Goal: Navigation & Orientation: Find specific page/section

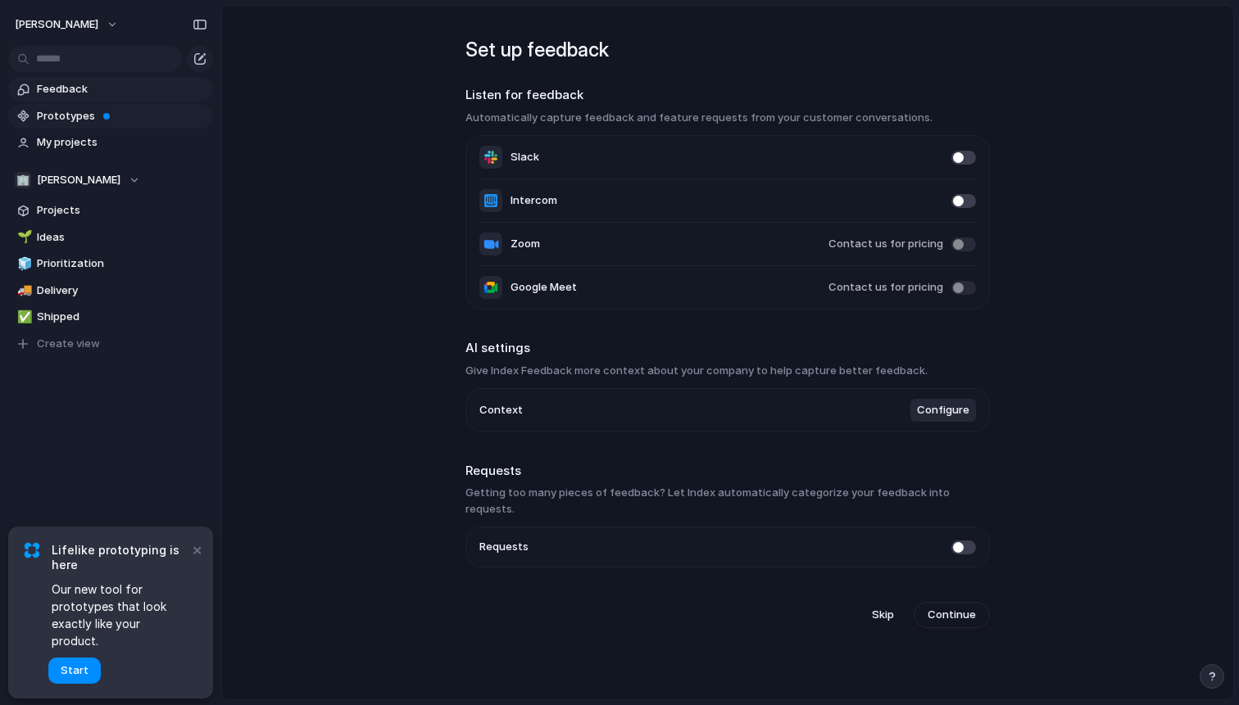
click at [87, 120] on span "Prototypes" at bounding box center [122, 116] width 170 height 16
click at [72, 215] on span "Projects" at bounding box center [122, 210] width 170 height 16
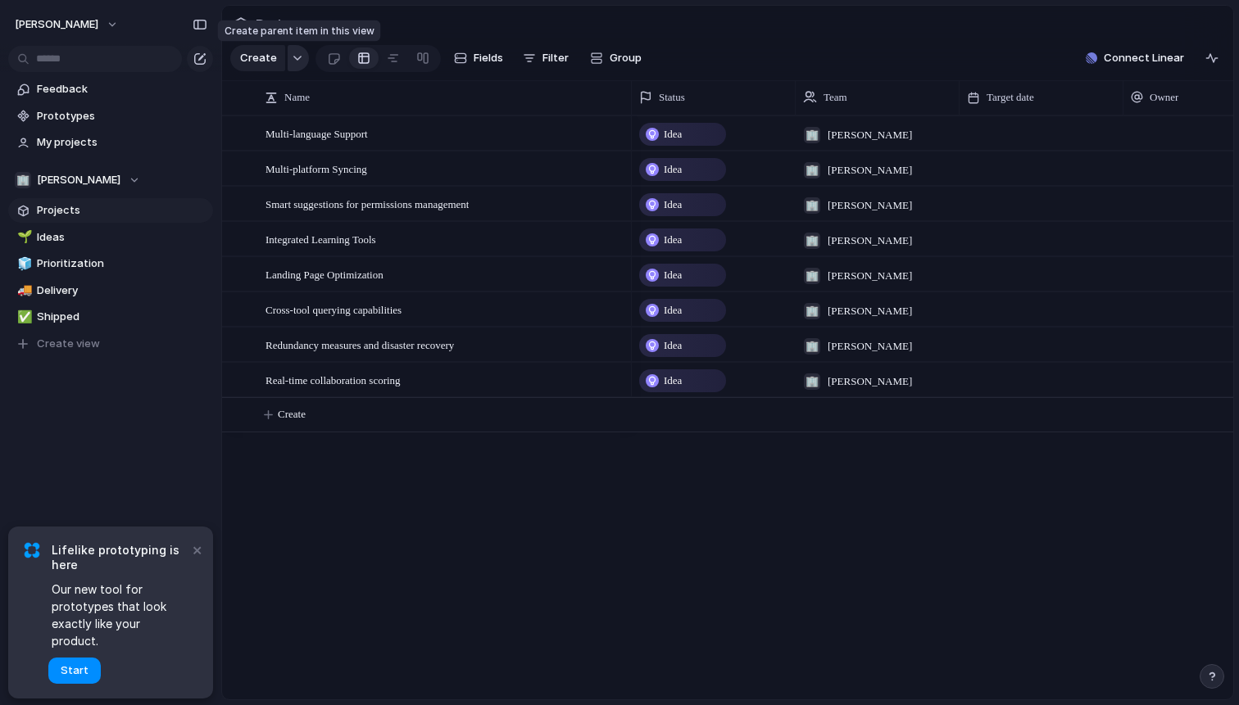
click at [292, 55] on div "button" at bounding box center [297, 58] width 11 height 7
click at [461, 624] on div "Goal Program Initiative Launch Project Customize" at bounding box center [619, 352] width 1239 height 705
click at [201, 560] on button "×" at bounding box center [197, 550] width 20 height 20
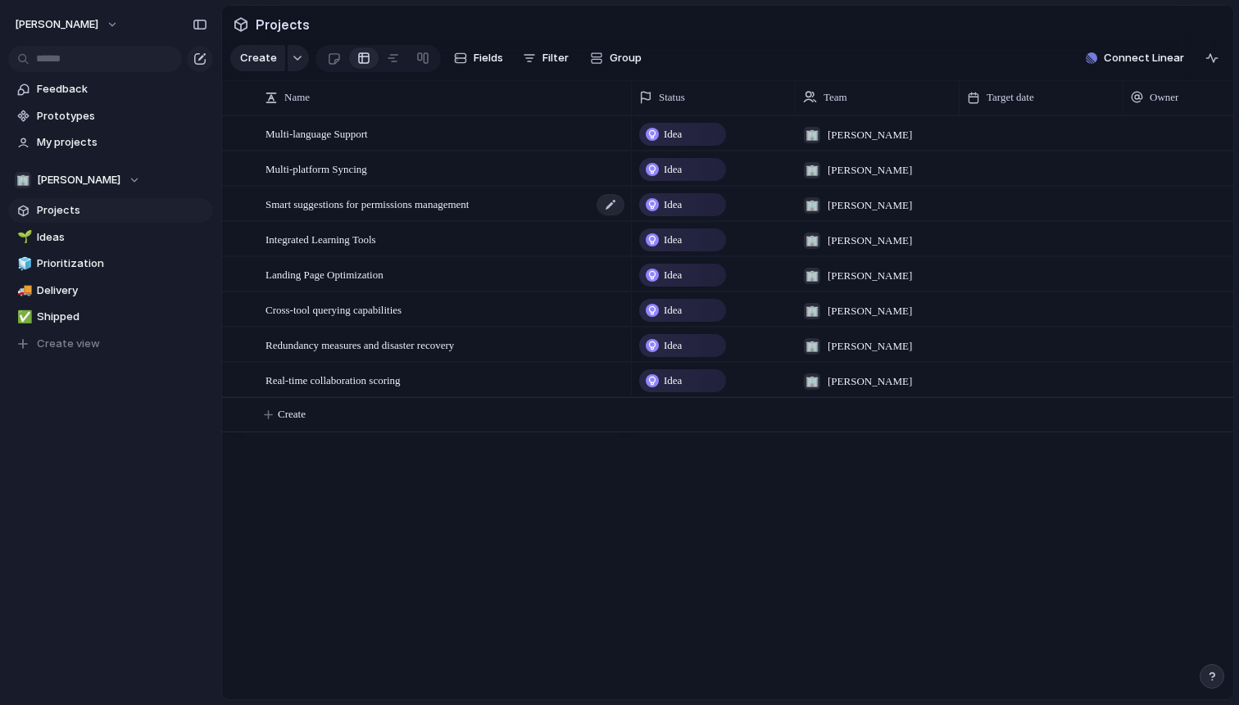
click at [381, 203] on span "Smart suggestions for permissions management" at bounding box center [366, 203] width 203 height 19
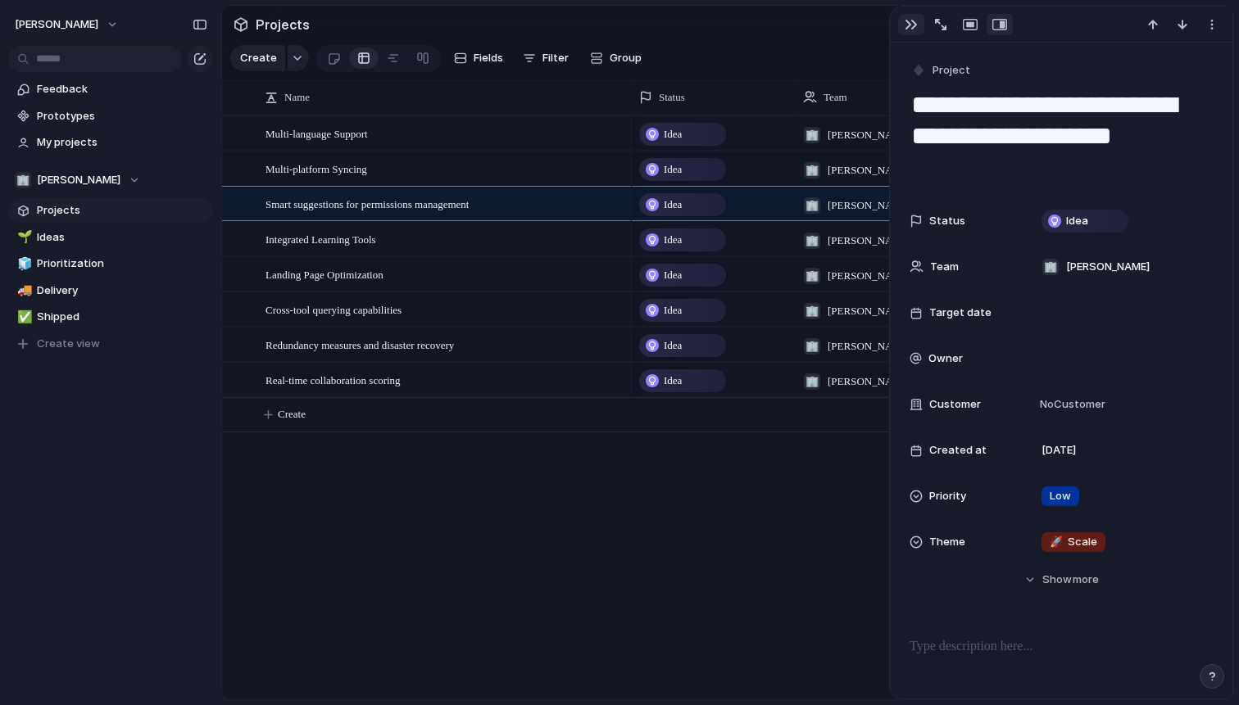
click at [913, 25] on div "button" at bounding box center [910, 24] width 13 height 13
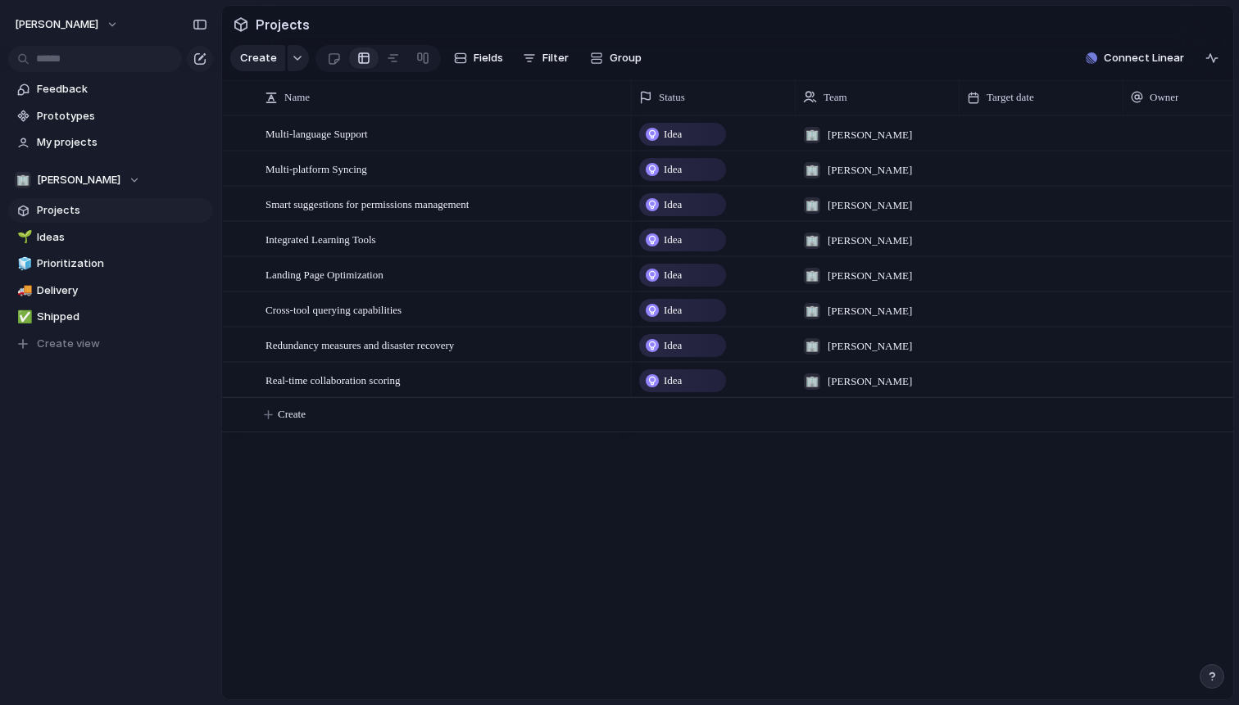
click at [1037, 439] on div "Idea 🏢 [PERSON_NAME] Idea 🏢 [PERSON_NAME] Idea 🏢 [PERSON_NAME] Idea 🏢 [PERSON_N…" at bounding box center [932, 408] width 601 height 584
click at [94, 177] on span "[PERSON_NAME]" at bounding box center [79, 180] width 84 height 16
click at [199, 427] on div "🏢 [PERSON_NAME] Create new team" at bounding box center [619, 352] width 1239 height 705
click at [98, 25] on span "[PERSON_NAME]" at bounding box center [57, 24] width 84 height 16
click at [84, 64] on li "Settings" at bounding box center [79, 61] width 136 height 26
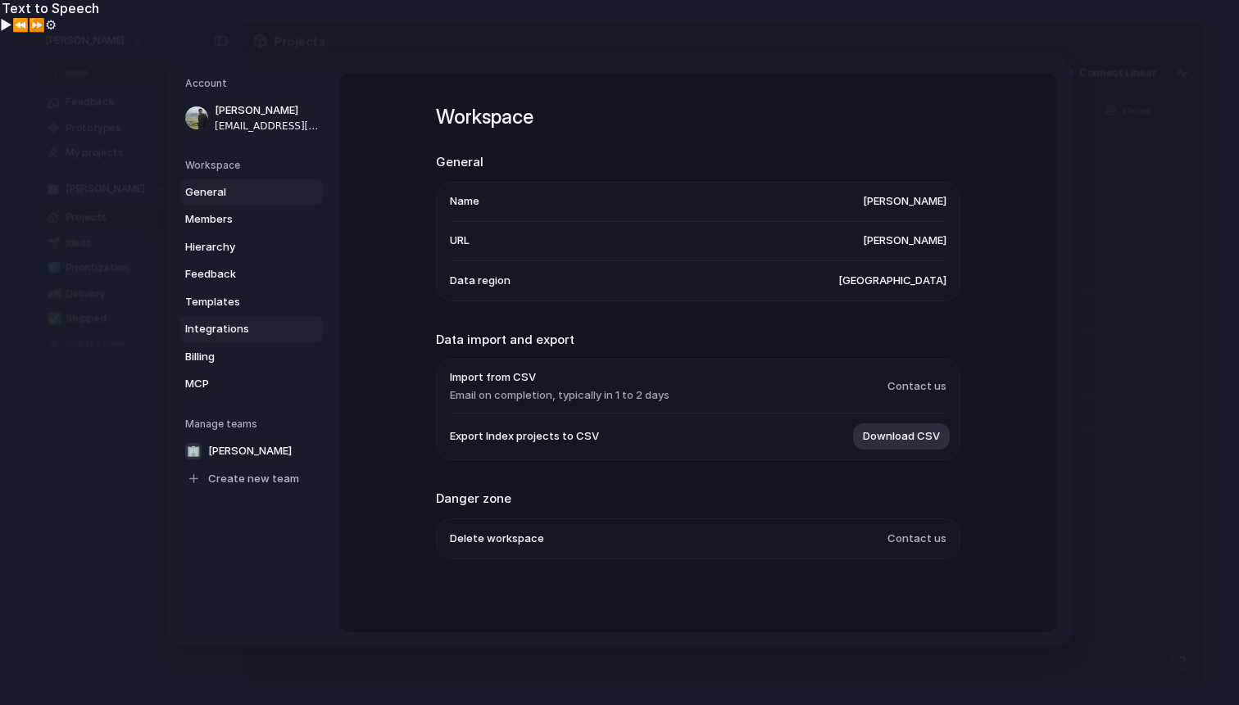
click at [216, 327] on span "Integrations" at bounding box center [237, 329] width 105 height 16
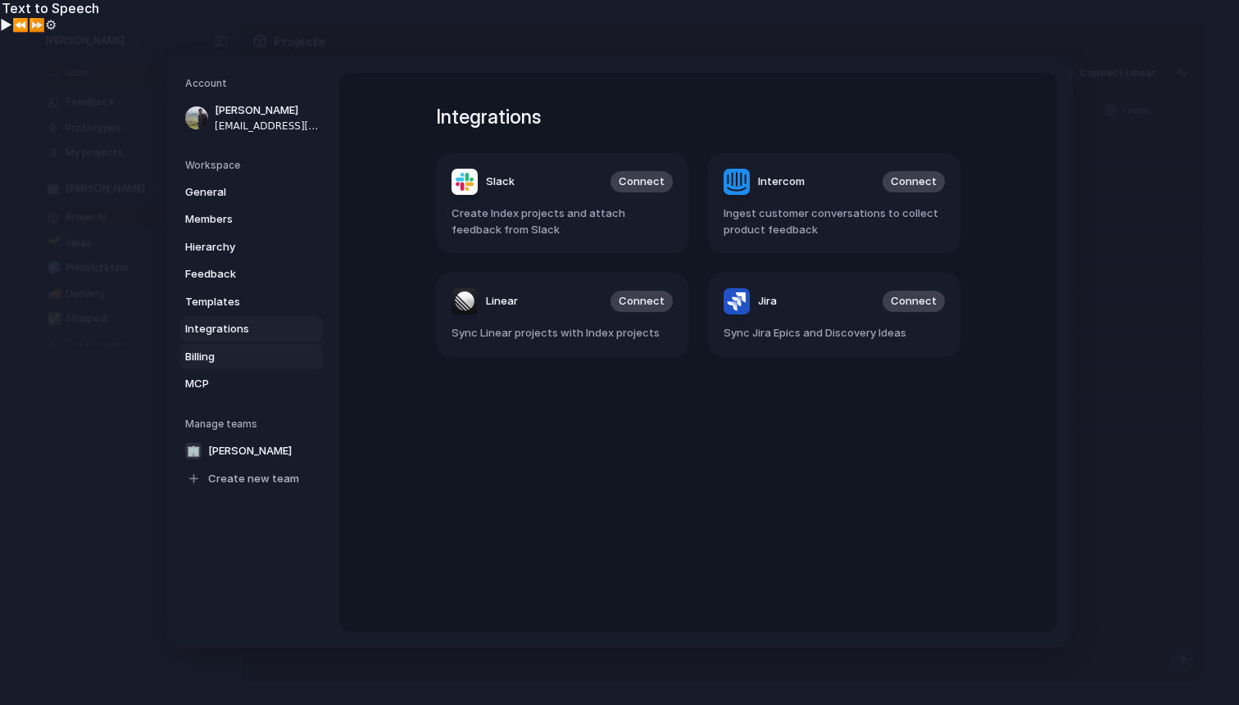
click at [247, 353] on span "Billing" at bounding box center [237, 357] width 105 height 16
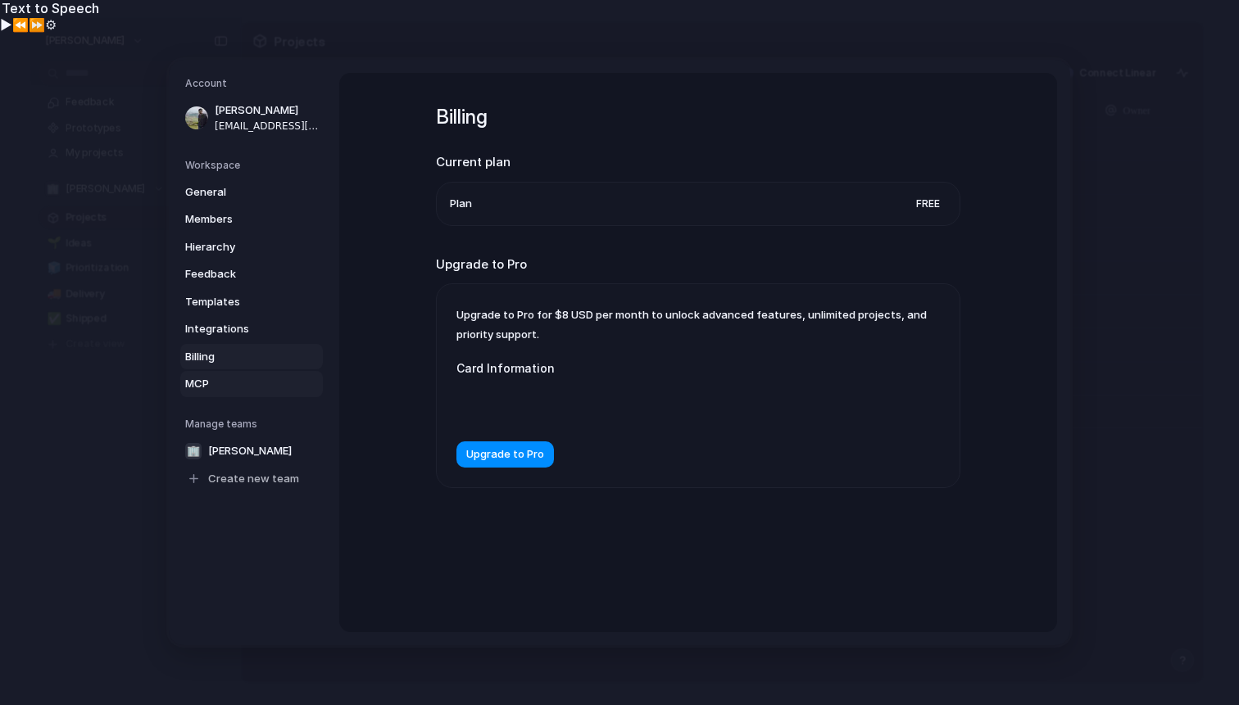
click at [234, 381] on span "MCP" at bounding box center [237, 384] width 105 height 16
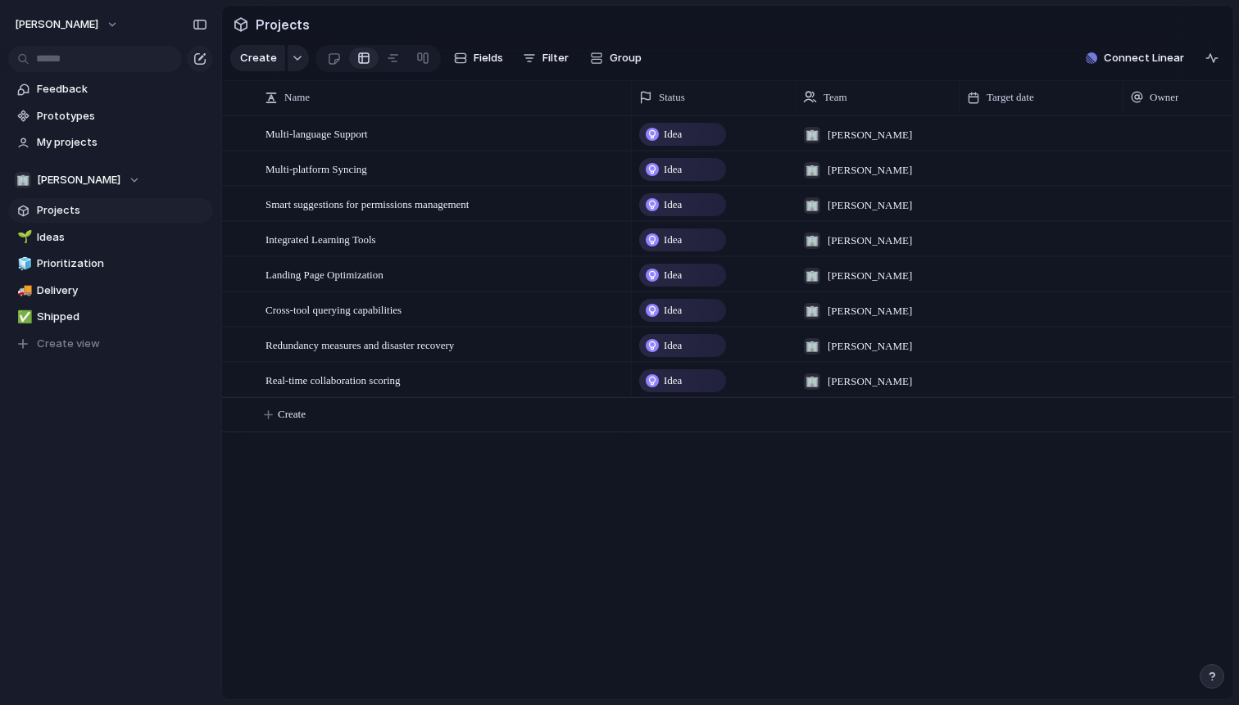
click at [247, 23] on div "Projects" at bounding box center [271, 24] width 84 height 29
click at [194, 51] on button "button" at bounding box center [200, 59] width 26 height 26
click at [361, 130] on span "Multi-language Support" at bounding box center [316, 133] width 102 height 19
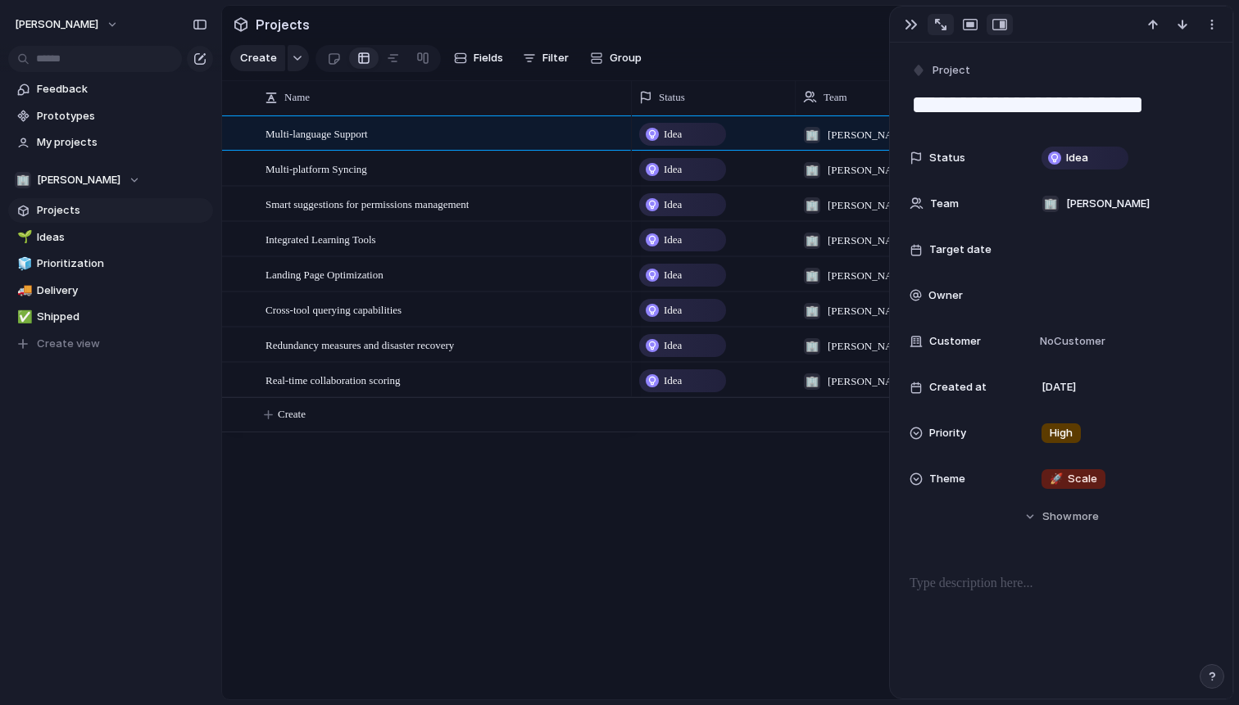
click at [941, 21] on div "button" at bounding box center [940, 24] width 11 height 11
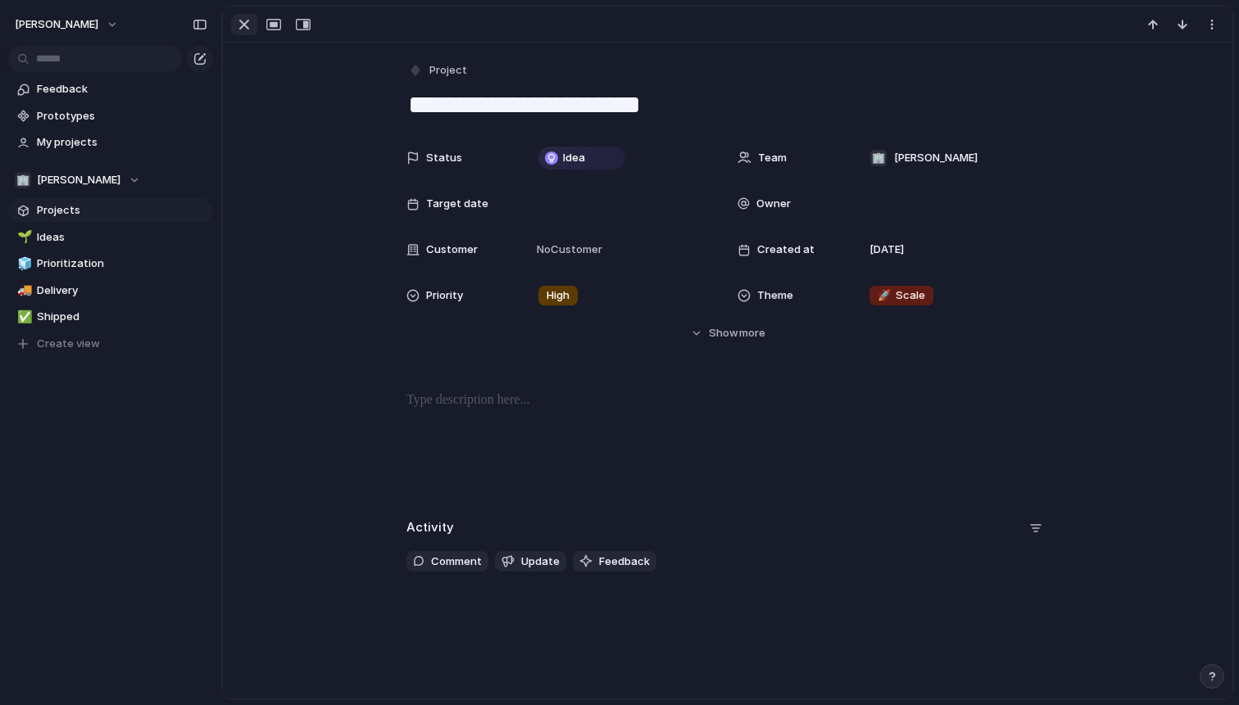
click at [247, 16] on div "button" at bounding box center [244, 25] width 20 height 20
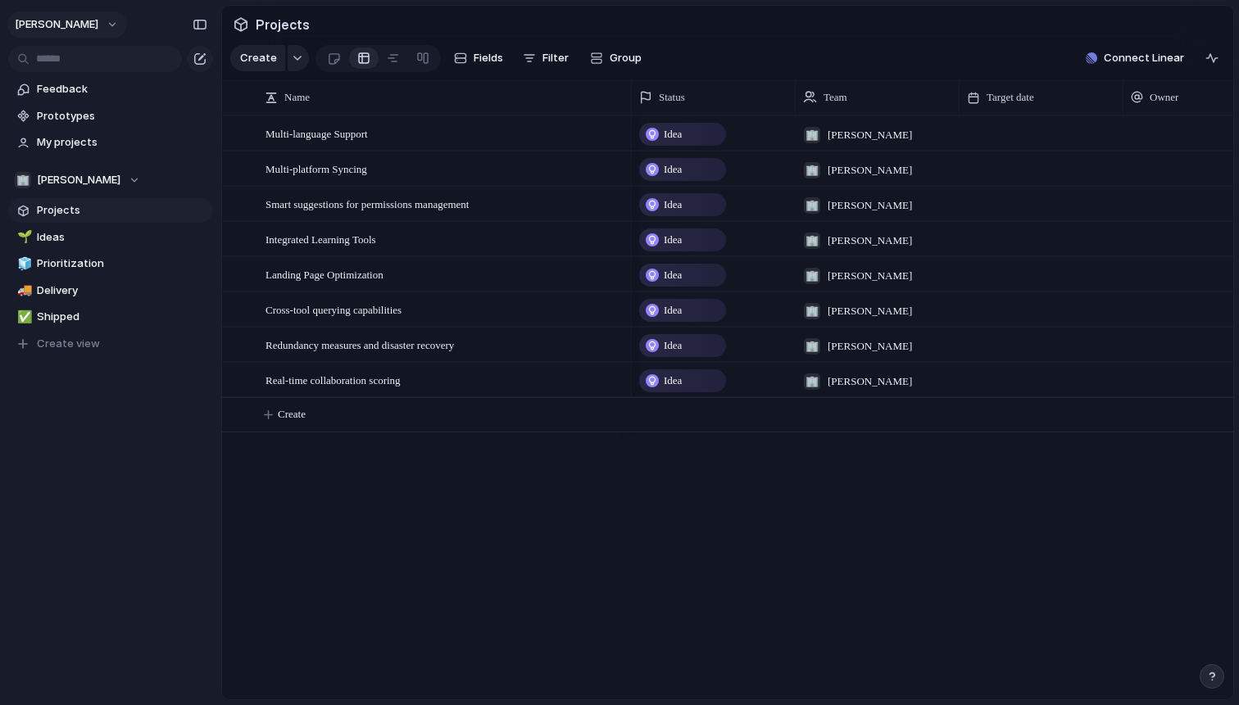
click at [98, 22] on span "[PERSON_NAME]" at bounding box center [57, 24] width 84 height 16
click at [65, 324] on span "Shipped" at bounding box center [122, 317] width 170 height 16
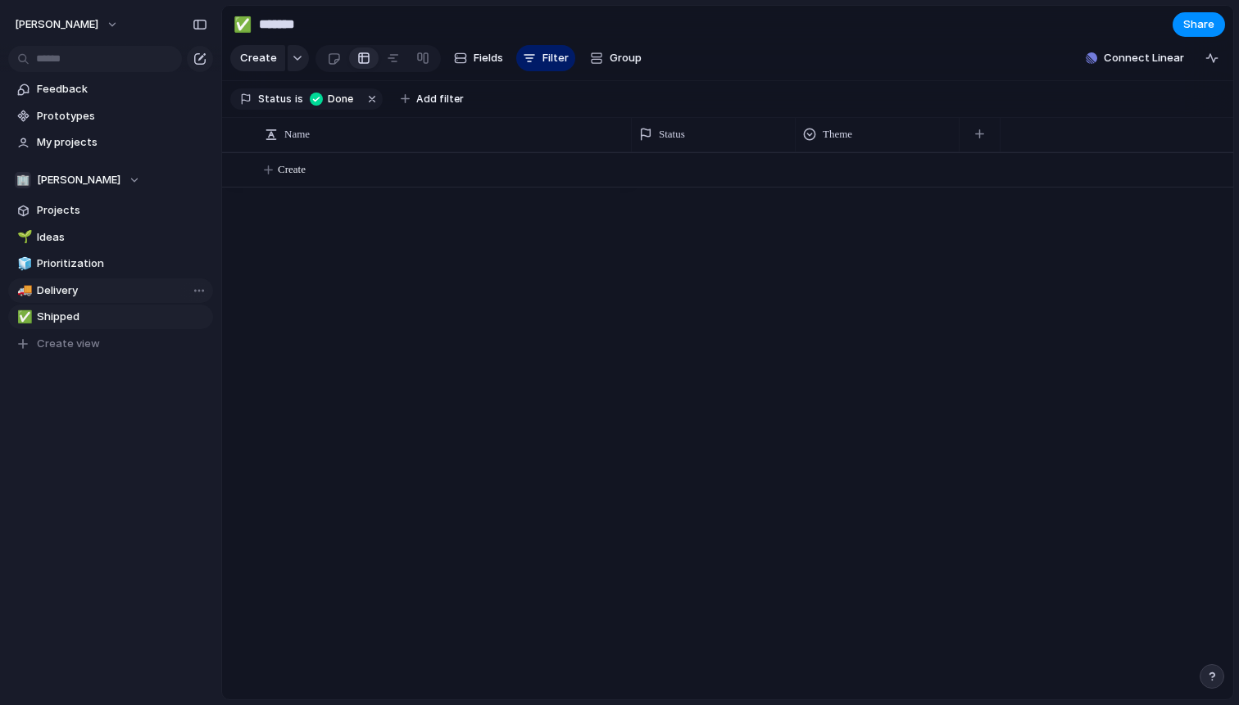
click at [60, 289] on span "Delivery" at bounding box center [122, 291] width 170 height 16
click at [64, 248] on link "🌱 Ideas" at bounding box center [110, 237] width 205 height 25
type input "*****"
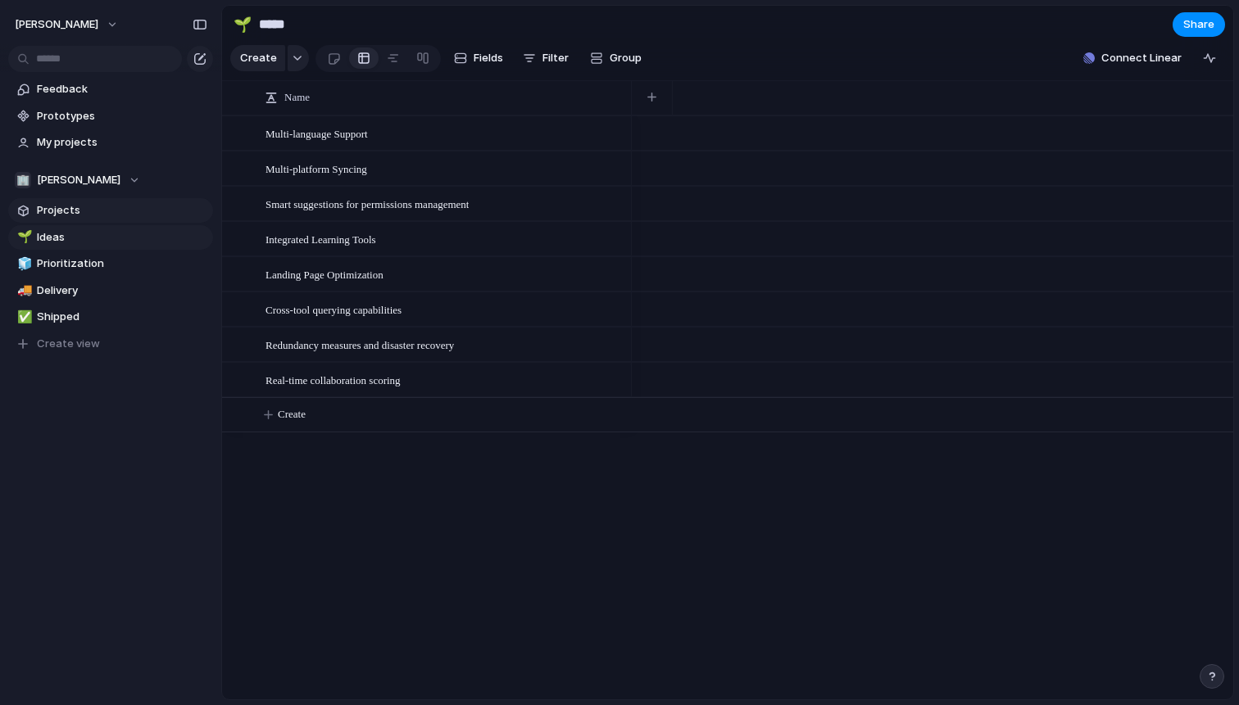
click at [69, 213] on span "Projects" at bounding box center [122, 210] width 170 height 16
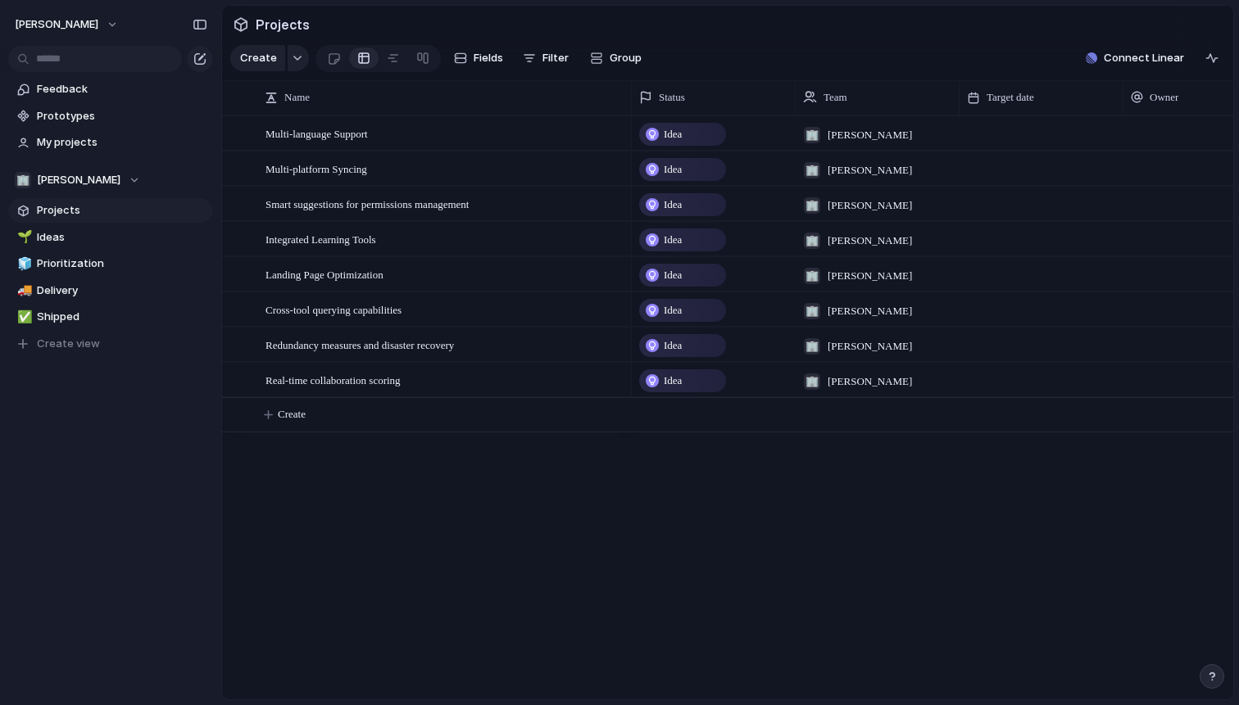
click at [680, 129] on span "Idea" at bounding box center [673, 134] width 18 height 16
click at [892, 137] on span "[PERSON_NAME]" at bounding box center [869, 135] width 84 height 16
